Goal: Information Seeking & Learning: Check status

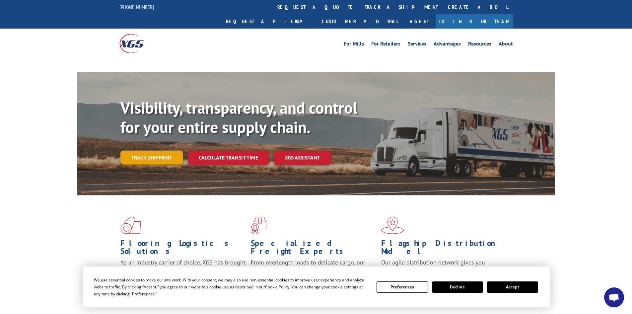
click at [164, 150] on link "Track shipment" at bounding box center [151, 157] width 62 height 14
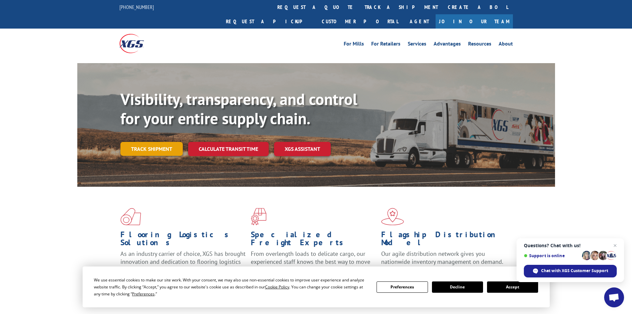
click at [154, 142] on link "Track shipment" at bounding box center [151, 149] width 62 height 14
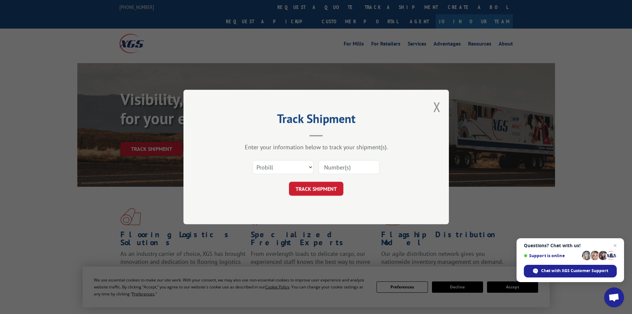
click at [326, 166] on input at bounding box center [349, 167] width 61 height 14
paste input "17687933"
type input "17687933"
click at [331, 190] on button "TRACK SHIPMENT" at bounding box center [316, 189] width 54 height 14
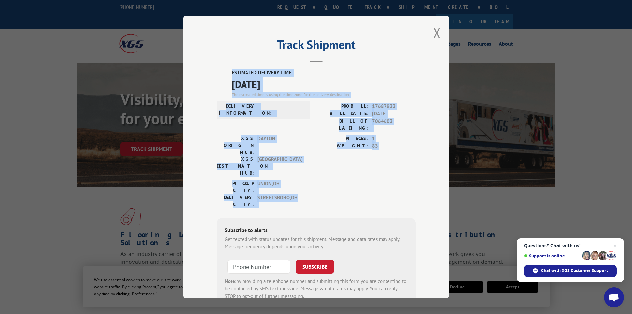
drag, startPoint x: 229, startPoint y: 71, endPoint x: 335, endPoint y: 163, distance: 139.3
click at [335, 163] on div "ESTIMATED DELIVERY TIME: [DATE] The estimated time is using the time zone for t…" at bounding box center [316, 188] width 199 height 239
copy div "ESTIMATED DELIVERY TIME: [DATE] The estimated time is using the time zone for t…"
